Goal: Navigation & Orientation: Understand site structure

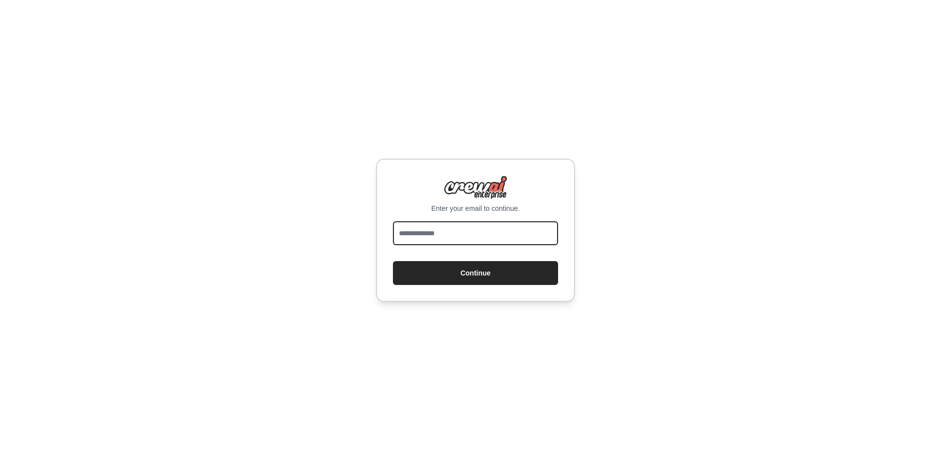
click at [475, 225] on input "email" at bounding box center [475, 233] width 165 height 24
type input "**********"
click at [393, 261] on button "Continue" at bounding box center [475, 273] width 165 height 24
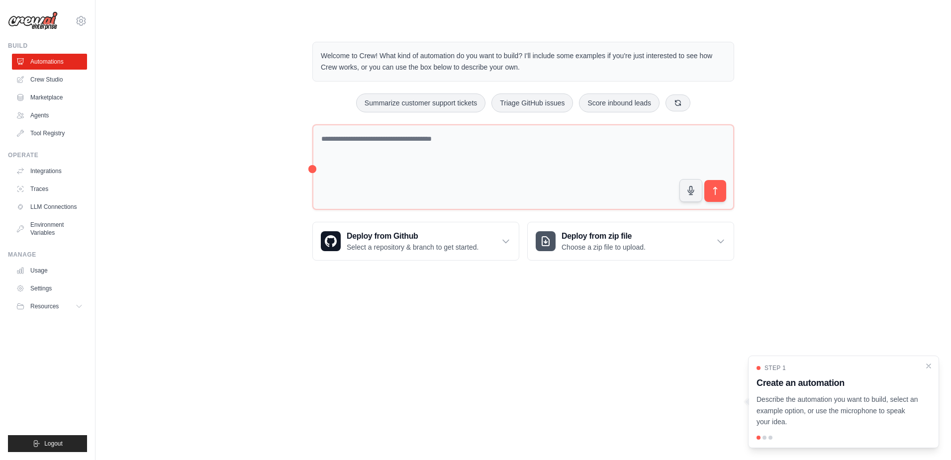
click at [375, 360] on body "lqkhoi@gmail.com Settings Build Automations Crew Studio" at bounding box center [475, 230] width 951 height 460
click at [818, 404] on p "Describe the automation you want to build, select an example option, or use the…" at bounding box center [838, 411] width 162 height 34
click at [66, 307] on button "Resources" at bounding box center [50, 307] width 75 height 16
click at [80, 22] on icon at bounding box center [81, 20] width 3 height 3
click at [58, 73] on link "Settings" at bounding box center [81, 67] width 88 height 18
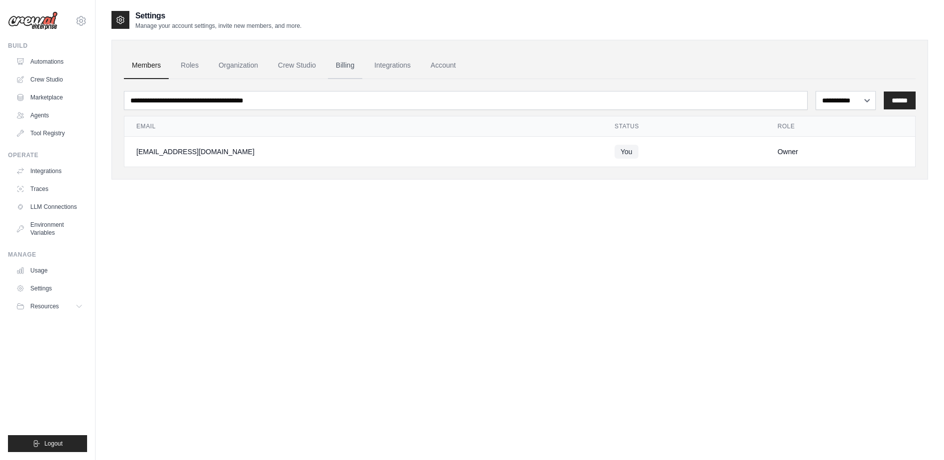
click at [341, 66] on link "Billing" at bounding box center [345, 65] width 34 height 27
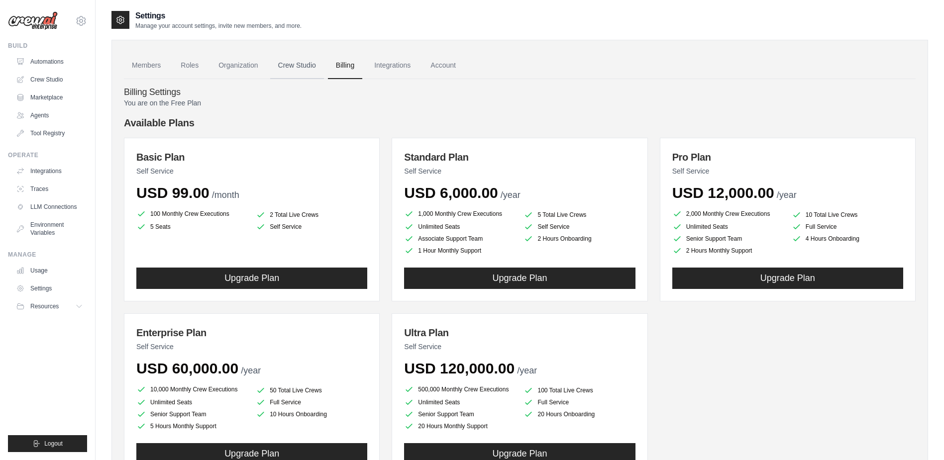
click at [318, 69] on link "Crew Studio" at bounding box center [297, 65] width 54 height 27
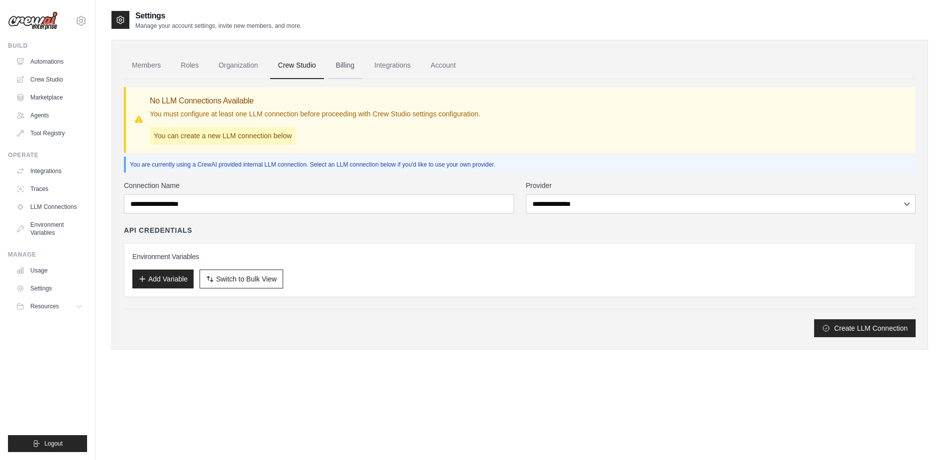
click at [348, 68] on link "Billing" at bounding box center [345, 65] width 34 height 27
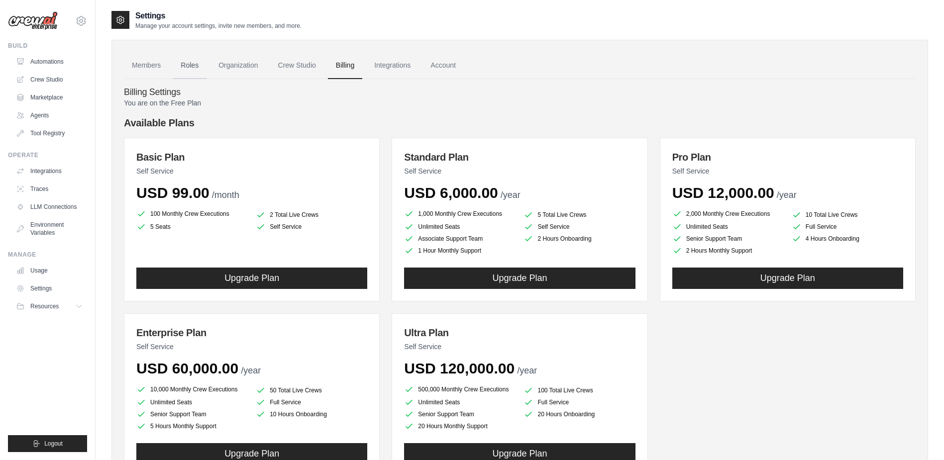
click at [186, 64] on link "Roles" at bounding box center [190, 65] width 34 height 27
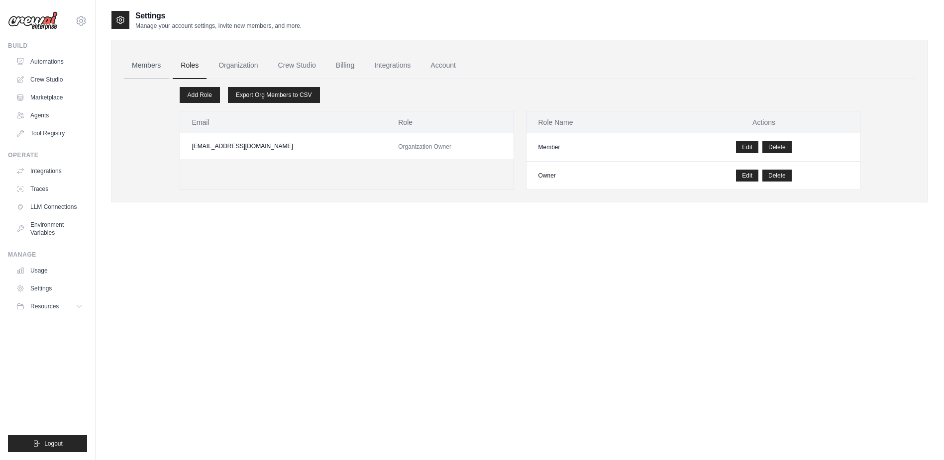
click at [141, 66] on link "Members" at bounding box center [146, 65] width 45 height 27
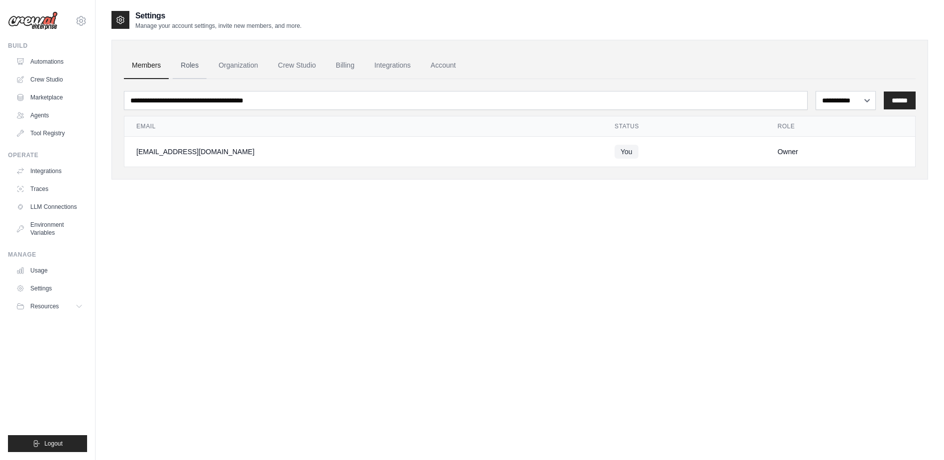
click at [192, 67] on link "Roles" at bounding box center [190, 65] width 34 height 27
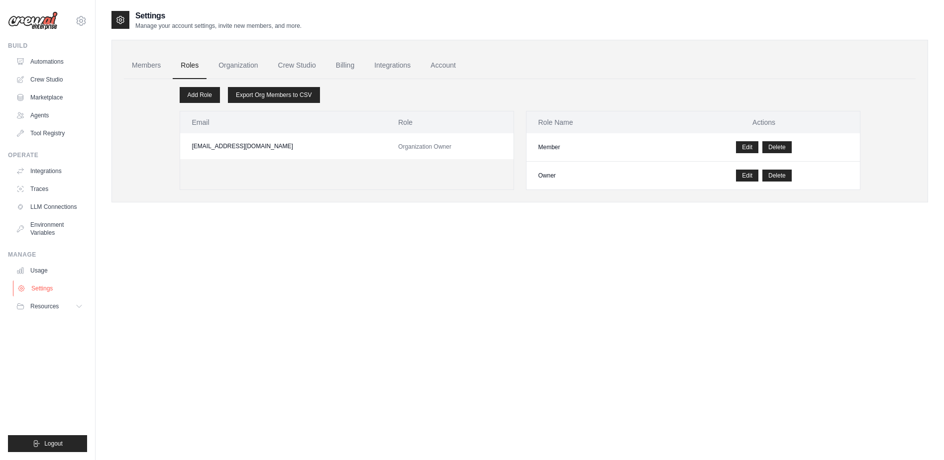
click at [49, 289] on link "Settings" at bounding box center [50, 289] width 75 height 16
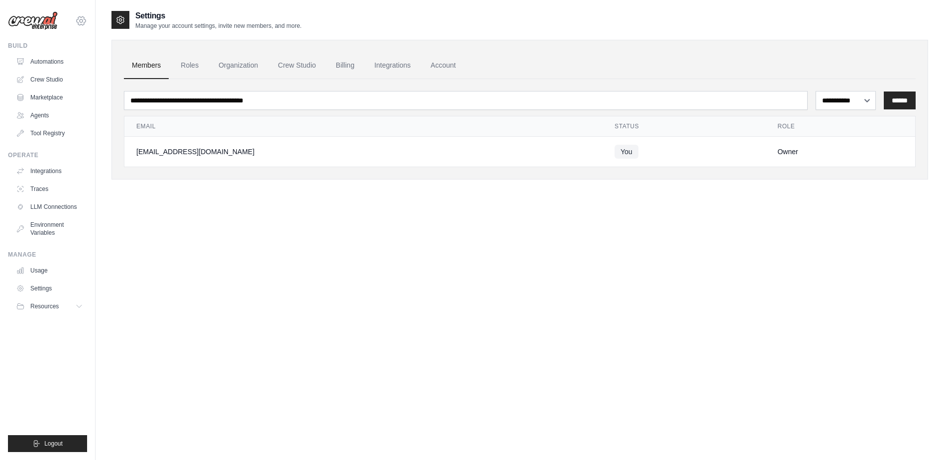
click at [86, 18] on icon at bounding box center [81, 21] width 12 height 12
click at [63, 66] on link "Settings" at bounding box center [81, 67] width 88 height 18
click at [345, 62] on link "Billing" at bounding box center [345, 65] width 34 height 27
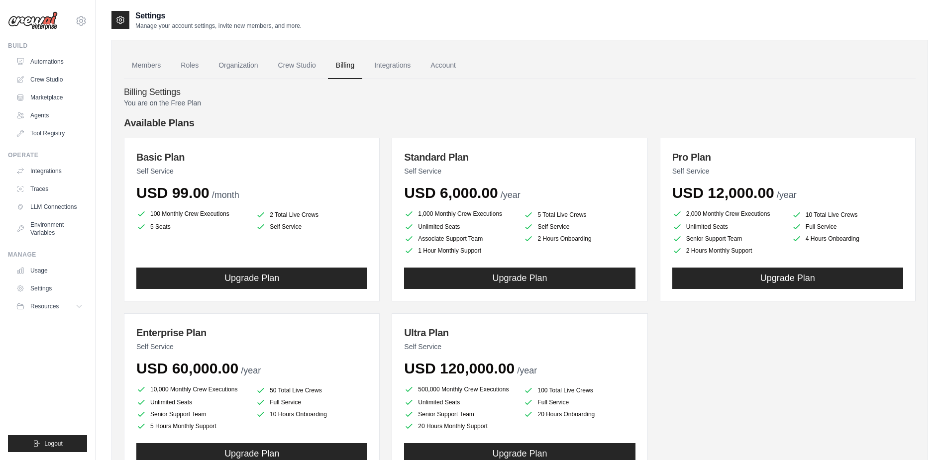
scroll to position [50, 0]
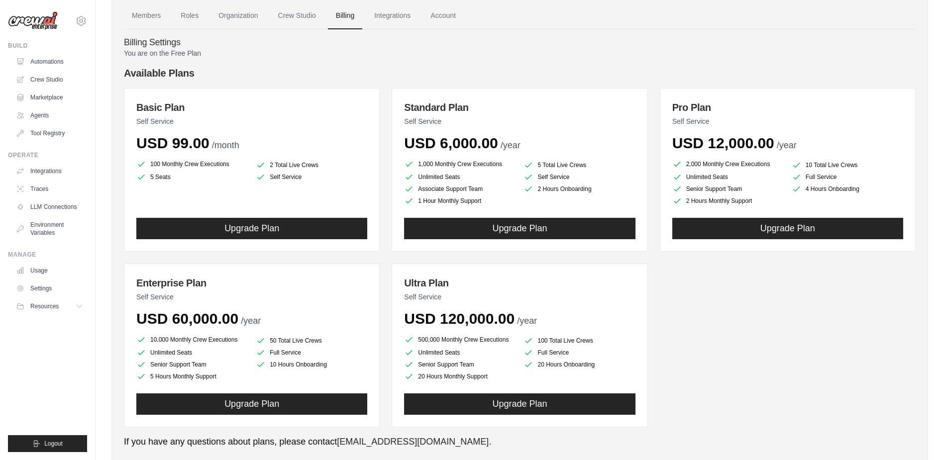
drag, startPoint x: 610, startPoint y: 179, endPoint x: 69, endPoint y: 368, distance: 573.4
click at [68, 373] on ul "Build Automations Crew Studio Marketplace Agents" at bounding box center [47, 247] width 79 height 410
click at [49, 61] on link "Automations" at bounding box center [50, 62] width 75 height 16
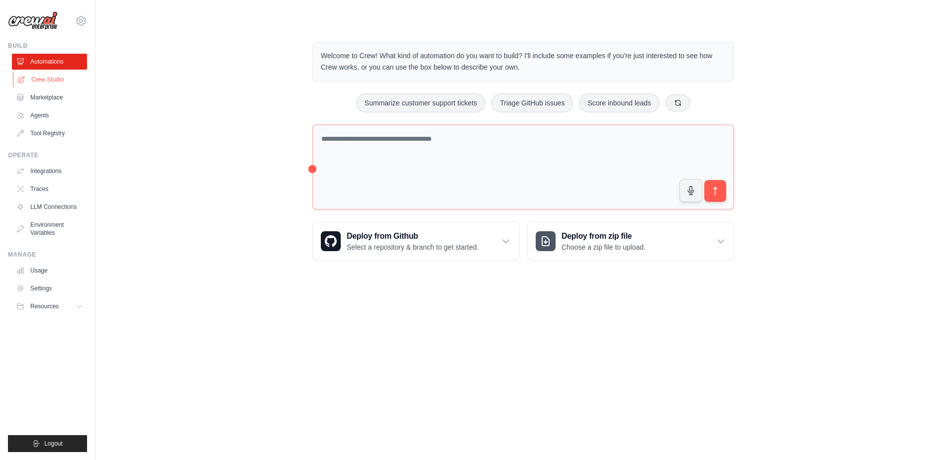
click at [54, 82] on link "Crew Studio" at bounding box center [50, 80] width 75 height 16
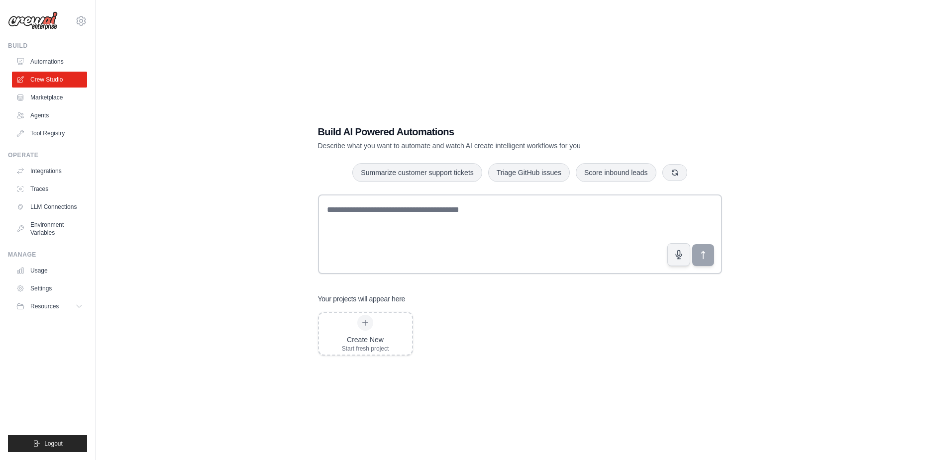
click at [51, 96] on link "Marketplace" at bounding box center [49, 98] width 75 height 16
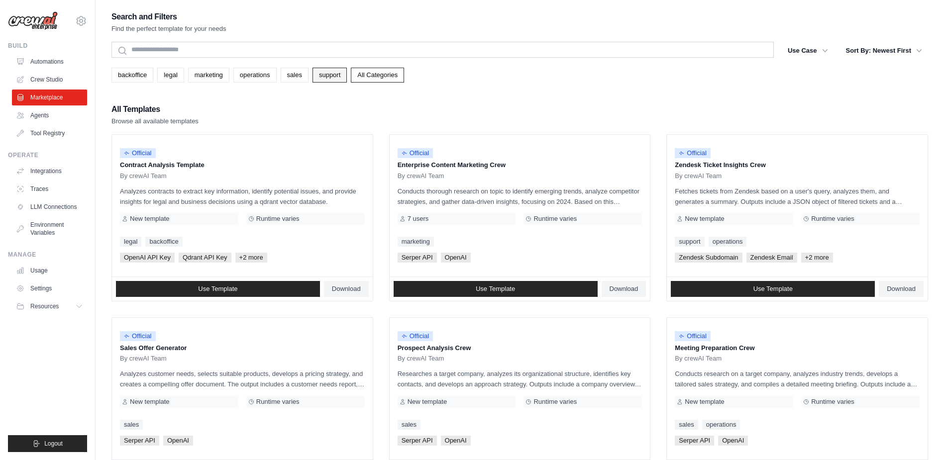
click at [325, 74] on link "support" at bounding box center [329, 75] width 34 height 15
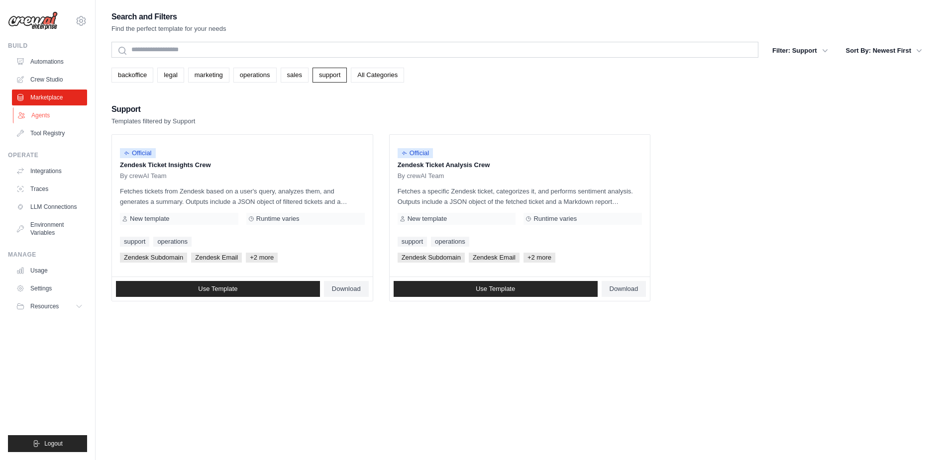
click at [31, 112] on link "Agents" at bounding box center [50, 115] width 75 height 16
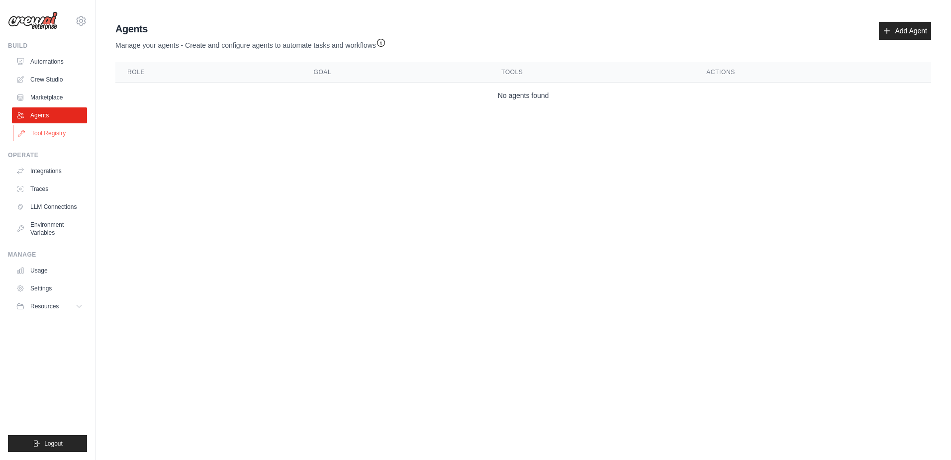
click at [46, 134] on link "Tool Registry" at bounding box center [50, 133] width 75 height 16
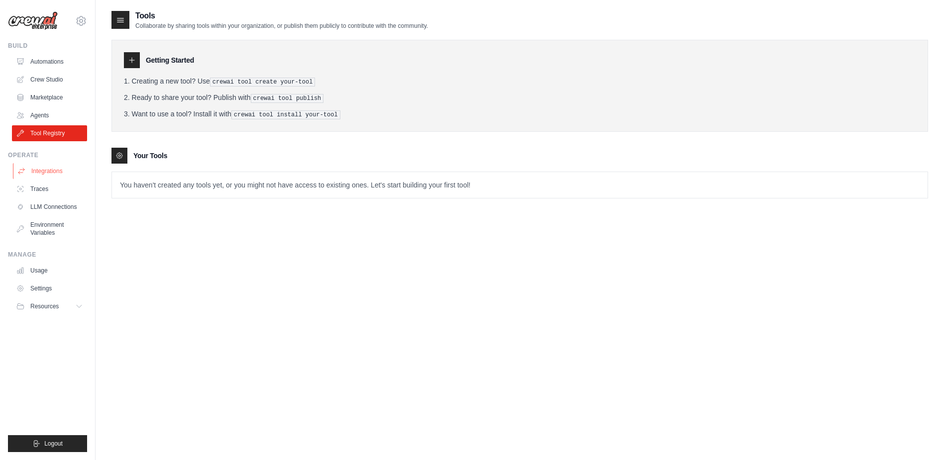
click at [43, 170] on link "Integrations" at bounding box center [50, 171] width 75 height 16
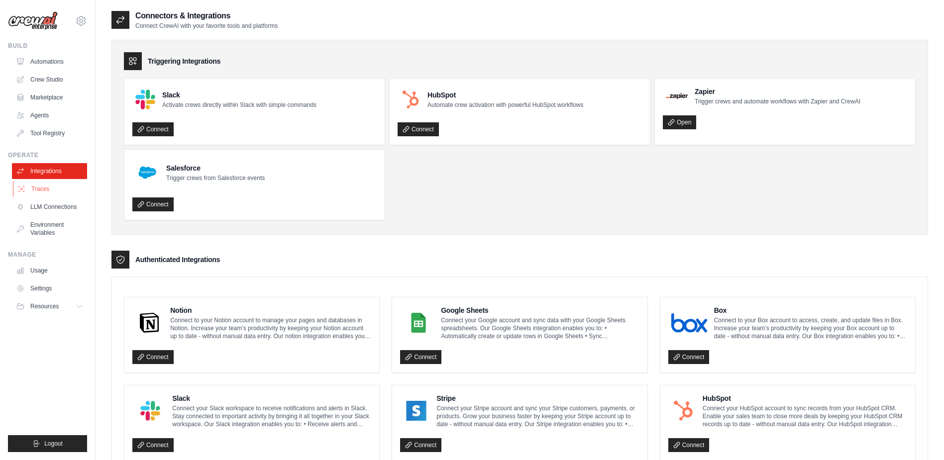
click at [48, 193] on link "Traces" at bounding box center [50, 189] width 75 height 16
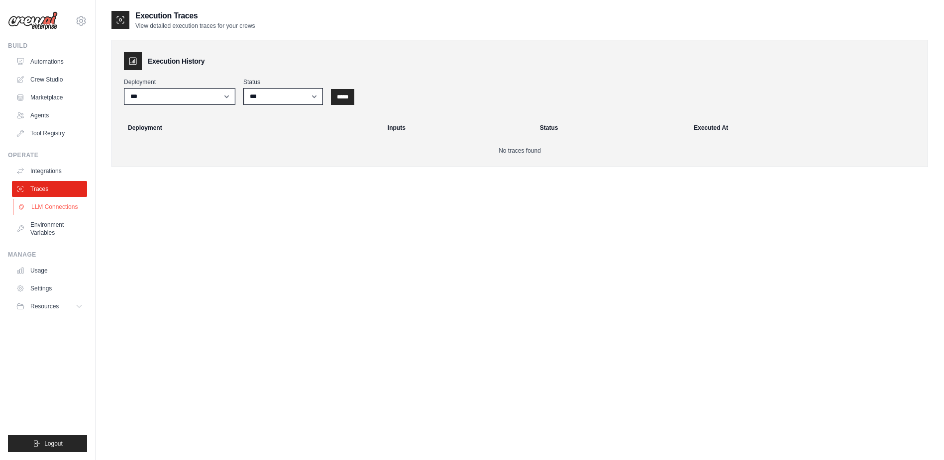
click at [46, 214] on link "LLM Connections" at bounding box center [50, 207] width 75 height 16
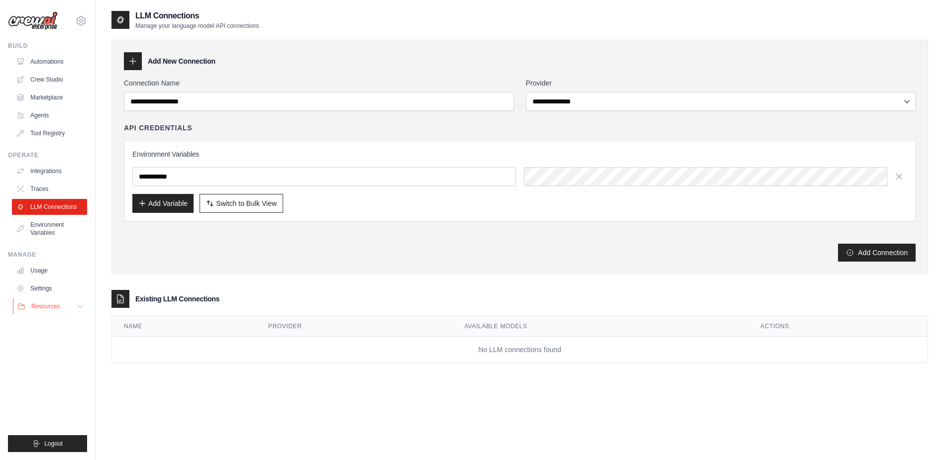
click at [46, 305] on span "Resources" at bounding box center [45, 307] width 28 height 8
